Goal: Task Accomplishment & Management: Use online tool/utility

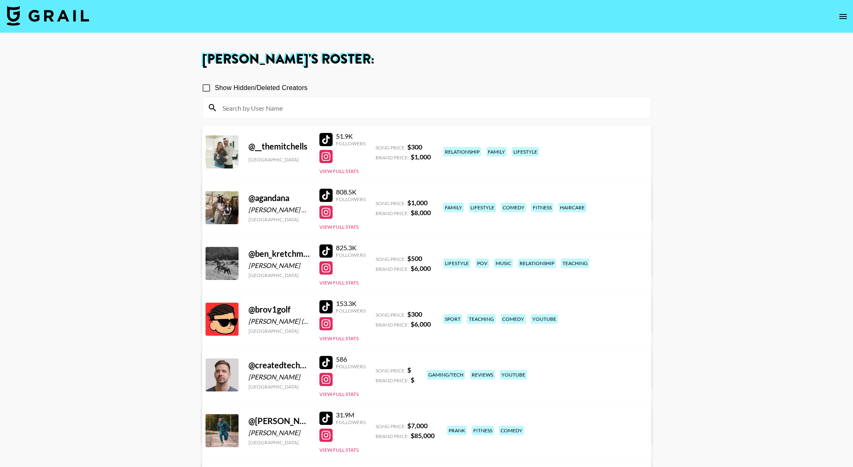
scroll to position [217, 0]
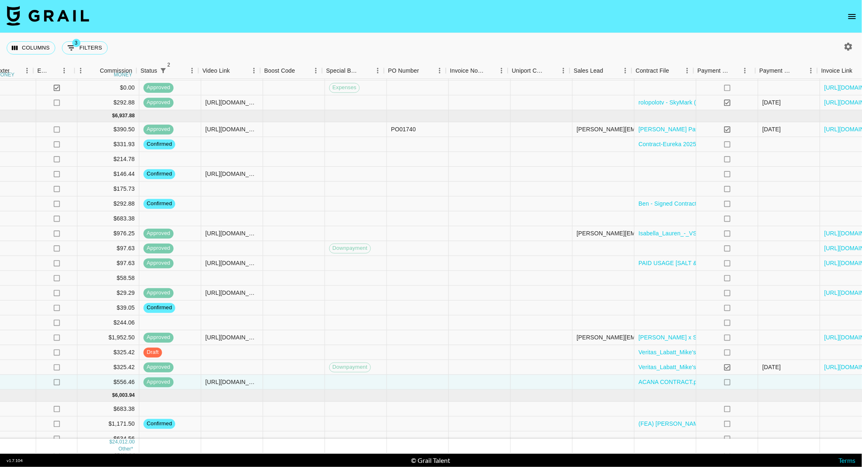
scroll to position [516, 653]
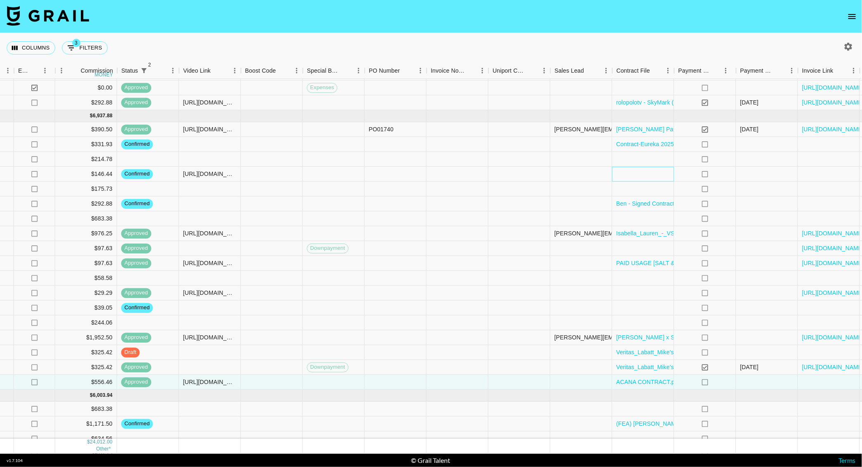
click at [660, 175] on div at bounding box center [644, 174] width 62 height 15
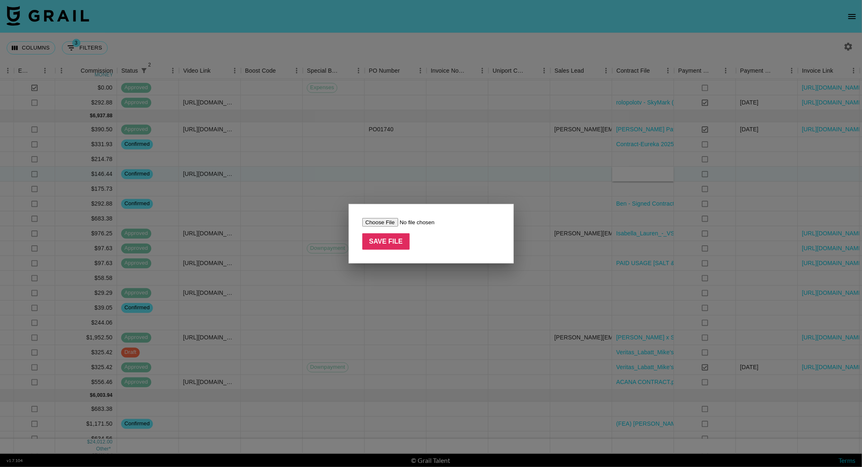
type input "C:\fakepath\Screenshot [DATE] 2.51.35 PM.jpeg"
click at [391, 240] on input "Save File" at bounding box center [386, 241] width 48 height 17
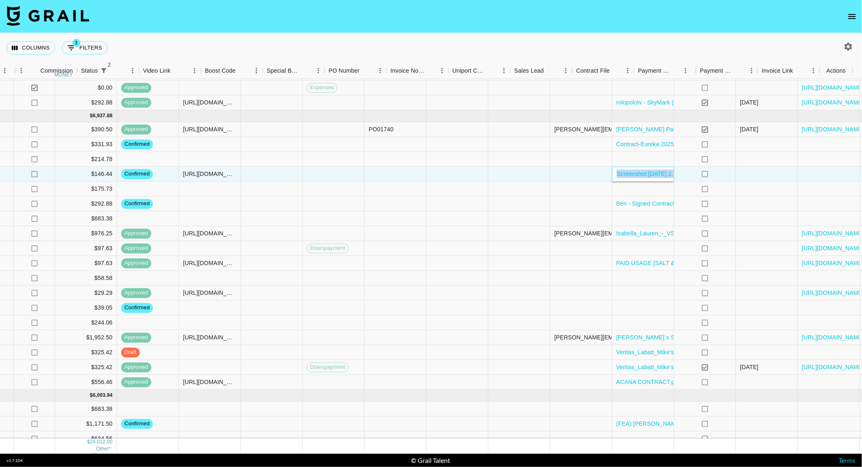
scroll to position [516, 693]
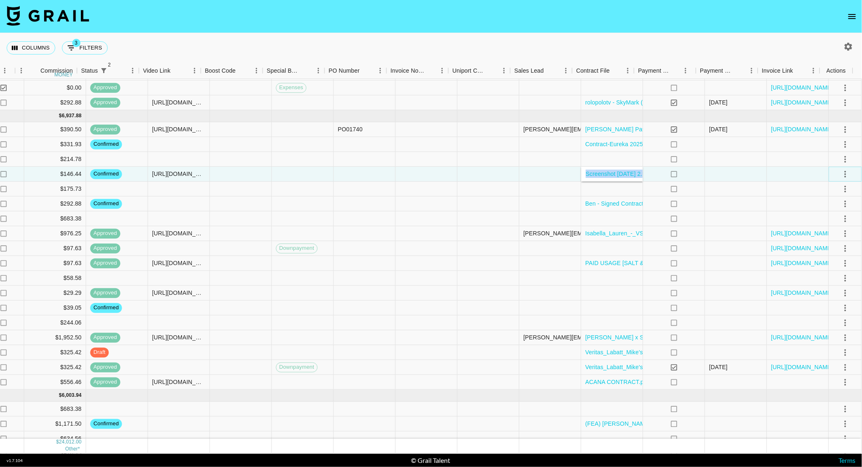
click at [841, 175] on icon "select merge strategy" at bounding box center [846, 174] width 10 height 10
click at [830, 249] on div "Approve" at bounding box center [827, 251] width 25 height 10
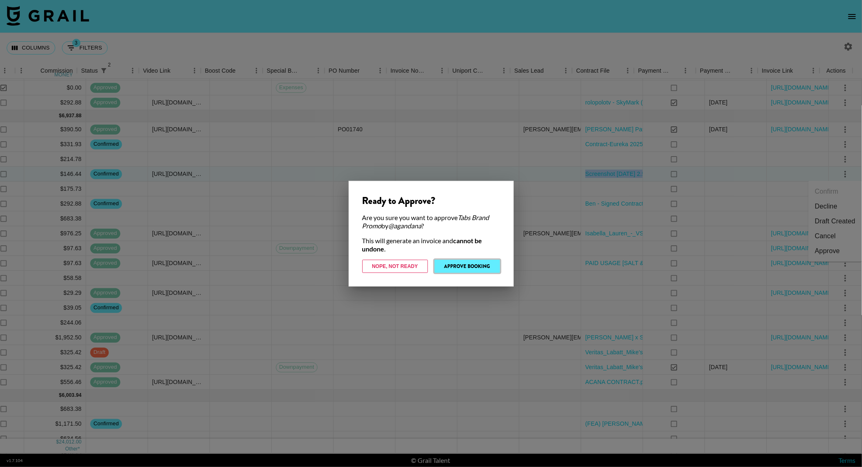
click at [464, 263] on button "Approve Booking" at bounding box center [468, 266] width 66 height 13
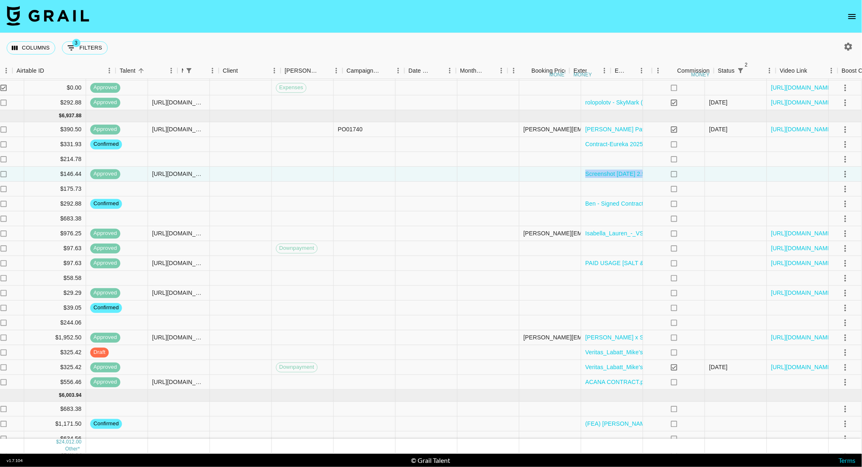
scroll to position [516, 0]
